Goal: Information Seeking & Learning: Learn about a topic

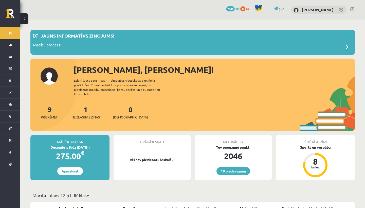
click at [66, 39] on div "Jauns informatīvs ziņojums!" at bounding box center [192, 37] width 319 height 10
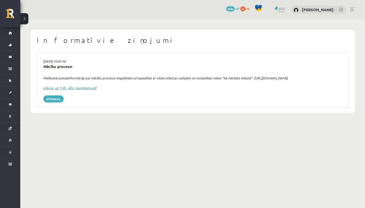
click at [92, 88] on link "eSkola_uz_1.09._info_skolēniem.pdf" at bounding box center [69, 88] width 53 height 4
click at [51, 97] on link "Atpakaļ" at bounding box center [53, 98] width 20 height 7
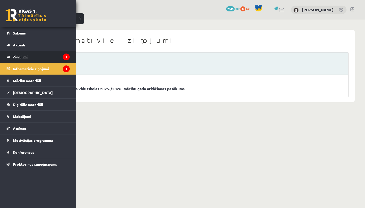
click at [13, 54] on link "Ziņojumi 1" at bounding box center [38, 57] width 63 height 12
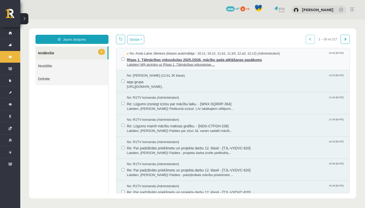
click at [152, 55] on span "No: Anda Laine Jātniece (klases audzinātāja - 10.c1, 10.c2, 11.b1, 11.b3, 12.a2…" at bounding box center [203, 53] width 153 height 5
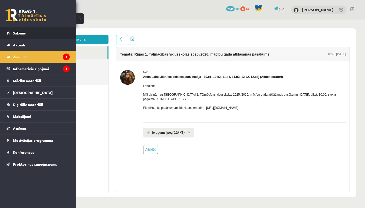
click at [11, 34] on link "Sākums" at bounding box center [38, 33] width 63 height 12
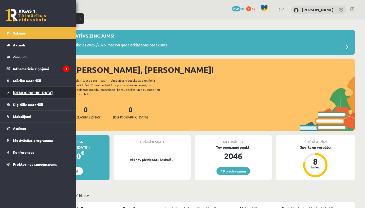
click at [22, 93] on span "[DEMOGRAPHIC_DATA]" at bounding box center [33, 92] width 40 height 5
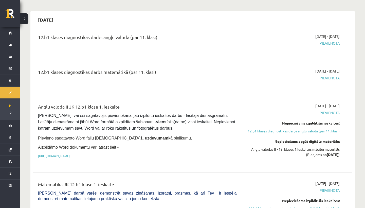
scroll to position [37, 0]
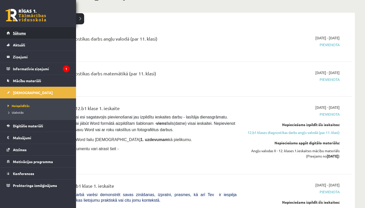
click at [21, 36] on link "Sākums" at bounding box center [38, 33] width 63 height 12
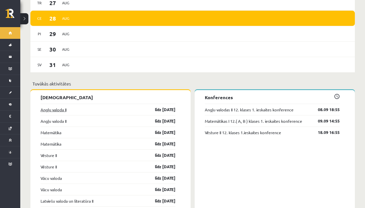
scroll to position [380, 0]
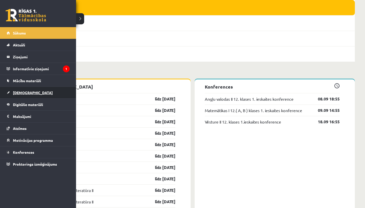
click at [19, 91] on span "[DEMOGRAPHIC_DATA]" at bounding box center [33, 92] width 40 height 5
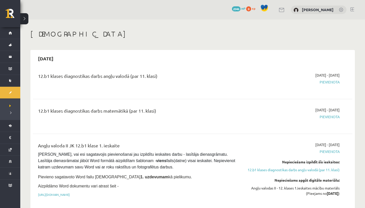
scroll to position [44, 0]
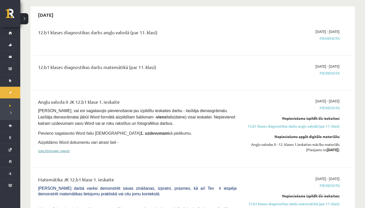
click at [70, 149] on link "https://drive.google.com/drive/folders/1IHE_ip15KOAbO2Se1NDGwZ2e__vlzPUf?usp=sh…" at bounding box center [54, 151] width 32 height 4
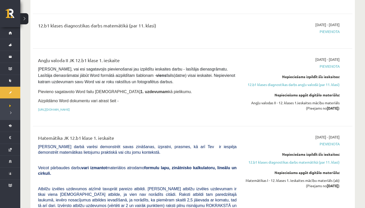
scroll to position [97, 0]
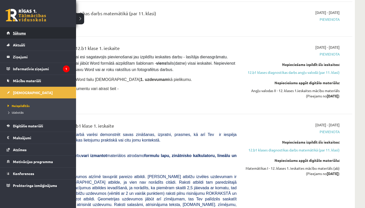
click at [17, 33] on span "Sākums" at bounding box center [19, 33] width 13 height 5
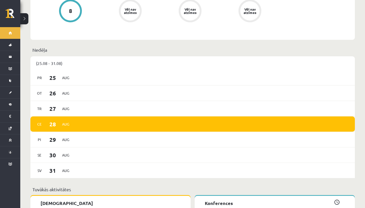
scroll to position [261, 0]
